Goal: Navigation & Orientation: Find specific page/section

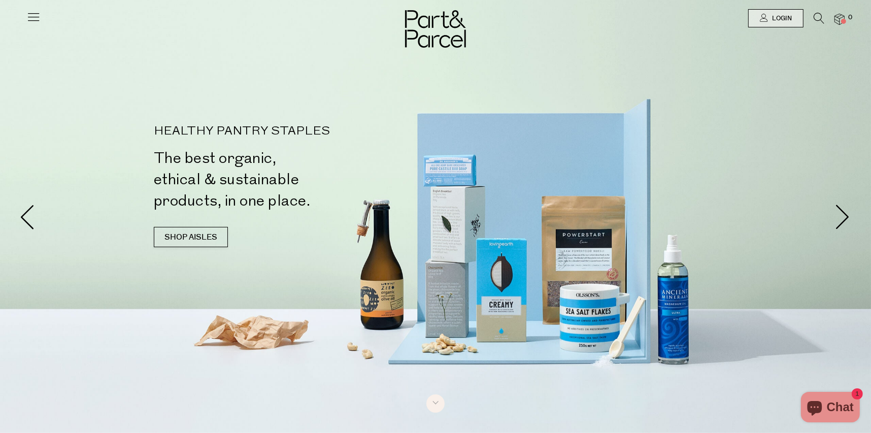
click at [778, 193] on div at bounding box center [435, 216] width 871 height 433
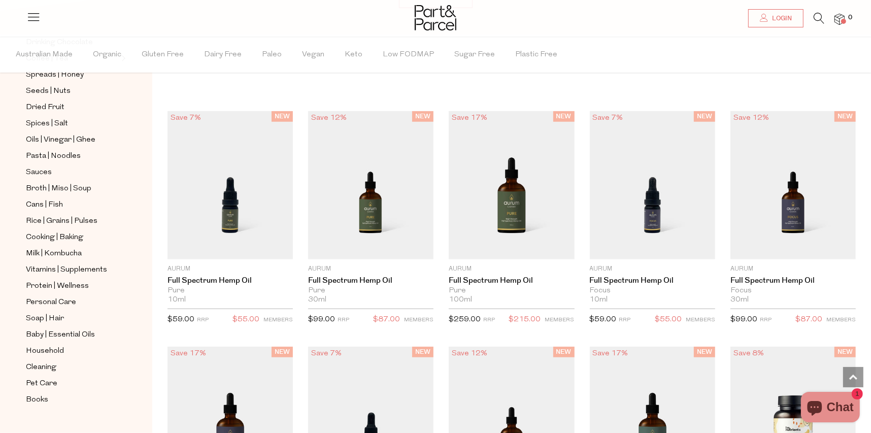
scroll to position [266, 0]
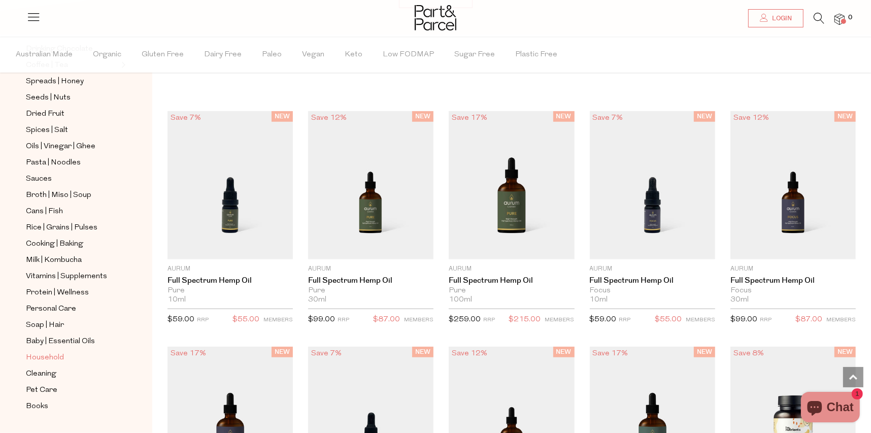
click at [48, 352] on span "Household" at bounding box center [45, 358] width 38 height 12
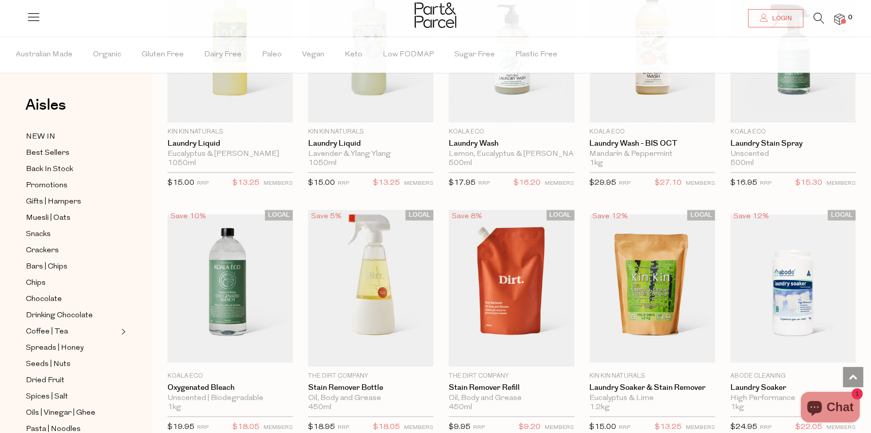
scroll to position [2051, 0]
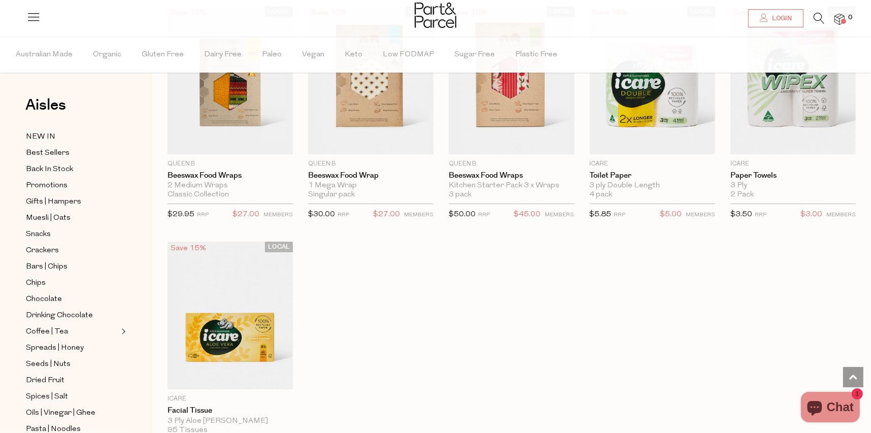
scroll to position [3698, 0]
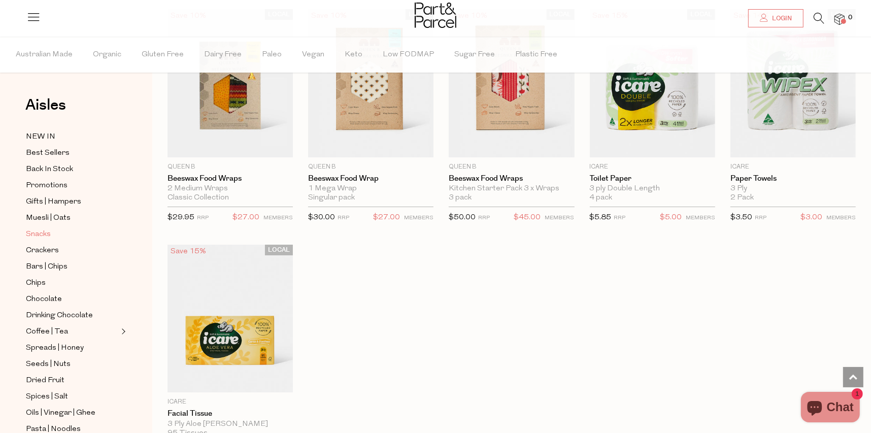
click at [39, 234] on span "Snacks" at bounding box center [38, 234] width 25 height 12
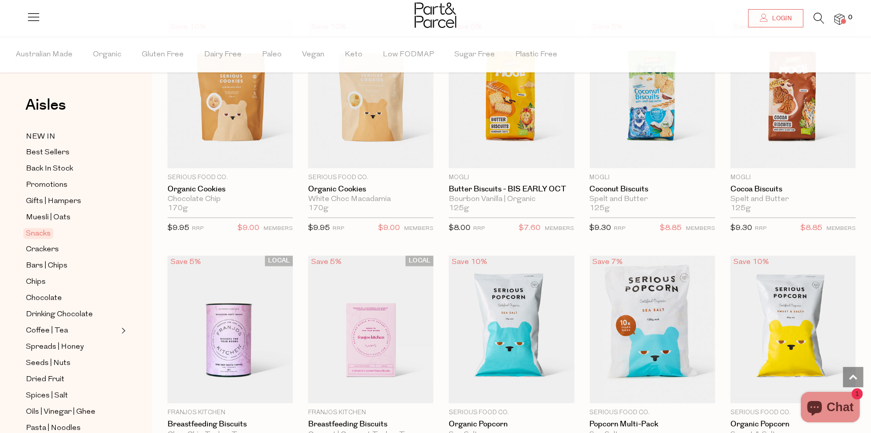
scroll to position [1768, 0]
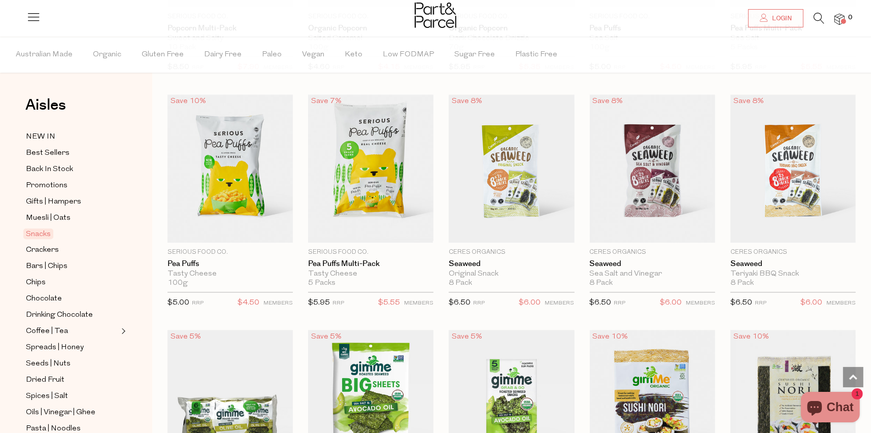
scroll to position [2392, 0]
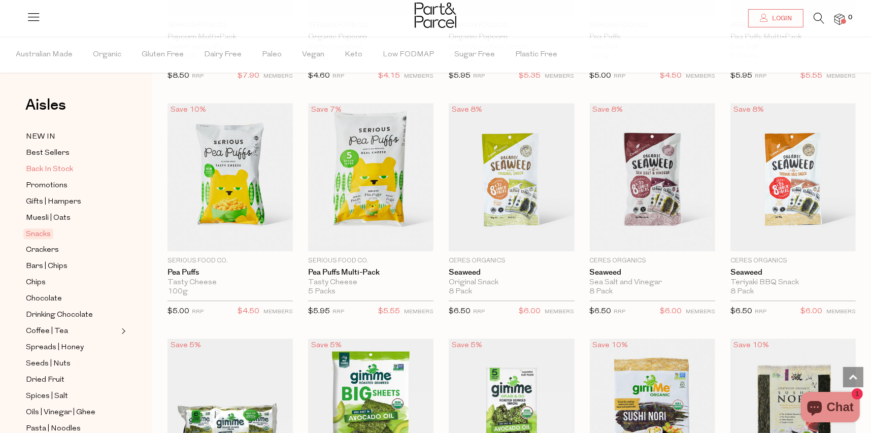
click at [39, 169] on span "Back In Stock" at bounding box center [49, 169] width 47 height 12
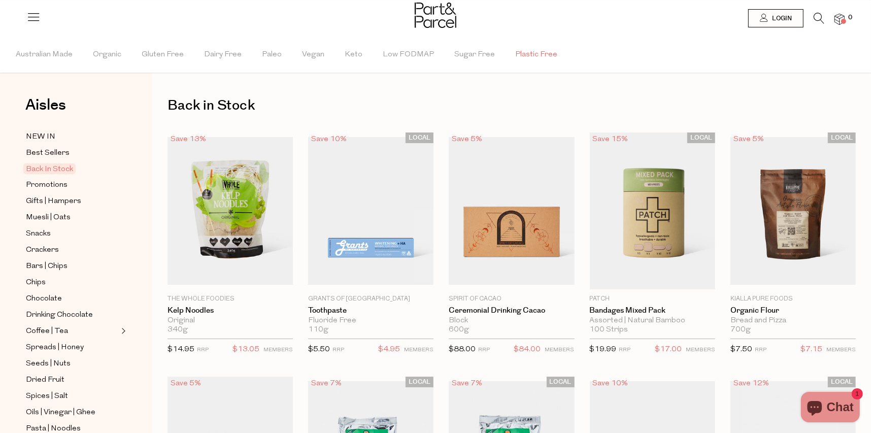
click at [524, 55] on span "Plastic Free" at bounding box center [536, 55] width 42 height 36
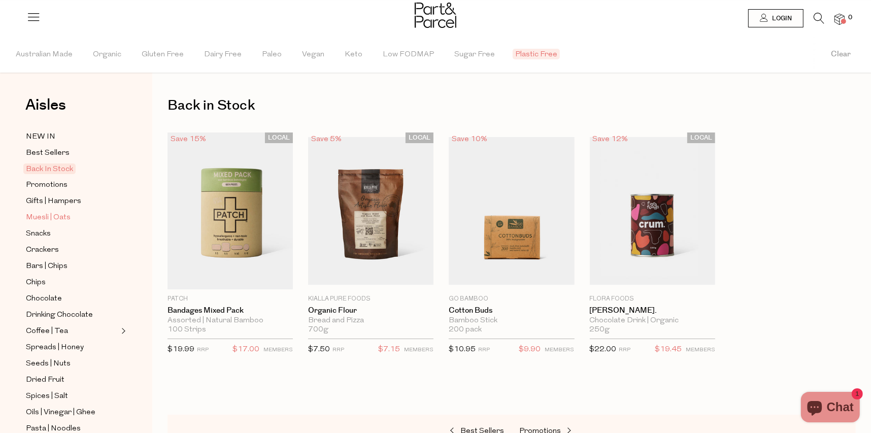
click at [44, 219] on span "Muesli | Oats" at bounding box center [48, 218] width 45 height 12
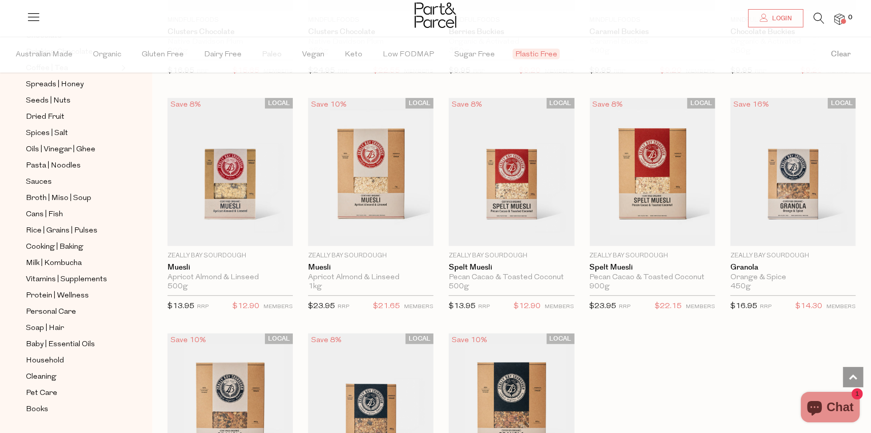
scroll to position [269, 0]
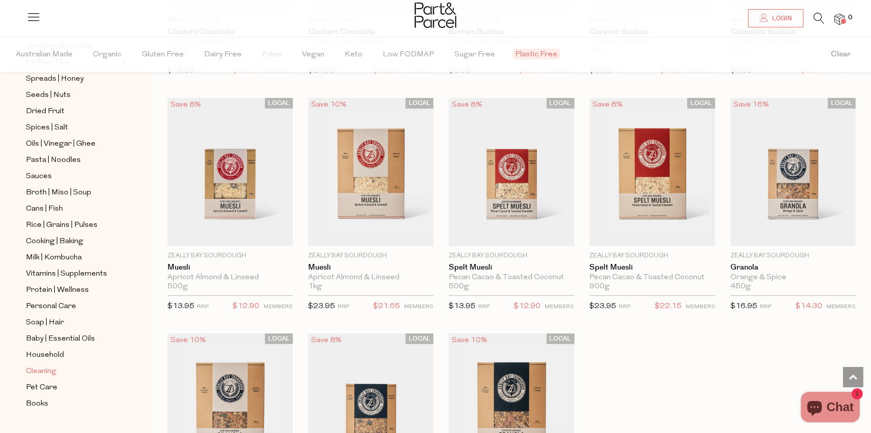
click at [39, 365] on span "Cleaning" at bounding box center [41, 371] width 30 height 12
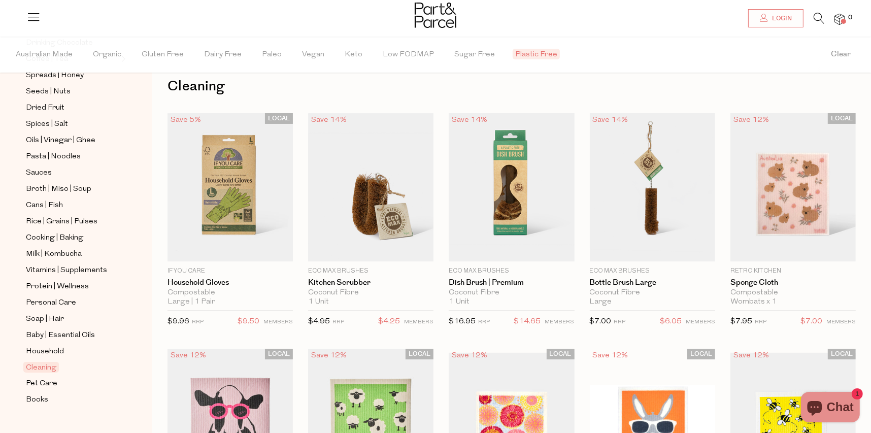
scroll to position [17, 0]
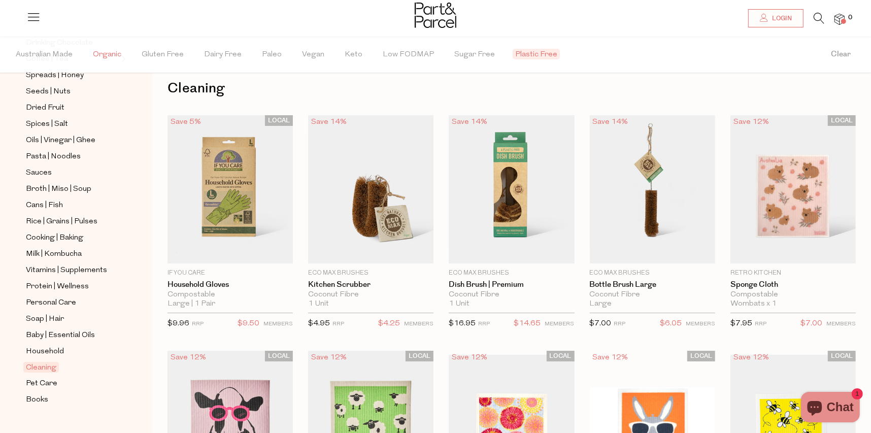
click at [94, 49] on span "Organic" at bounding box center [107, 55] width 28 height 36
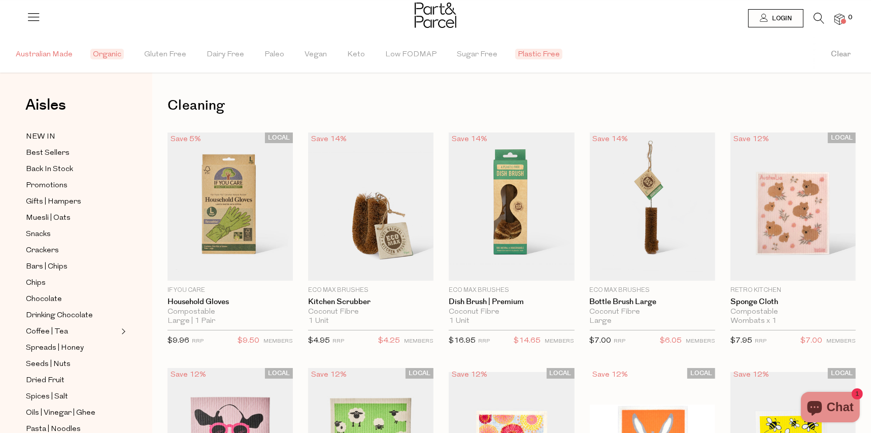
click at [38, 46] on span "Australian Made" at bounding box center [44, 55] width 57 height 36
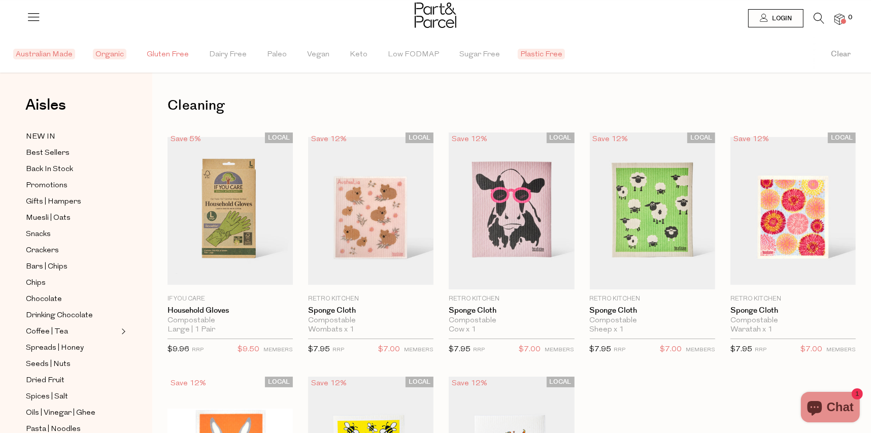
click at [173, 56] on span "Gluten Free" at bounding box center [168, 55] width 42 height 36
click at [410, 50] on span "Low FODMAP" at bounding box center [415, 55] width 51 height 36
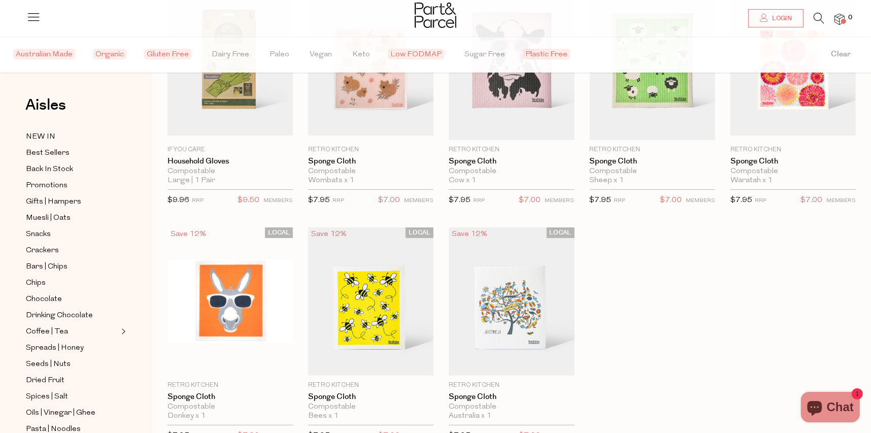
scroll to position [149, 0]
